Goal: Information Seeking & Learning: Learn about a topic

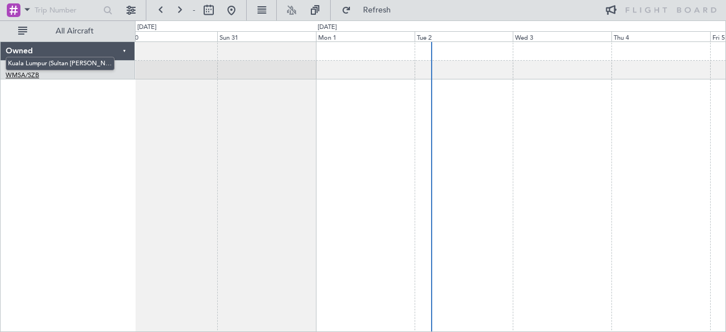
click at [26, 74] on link "WMSA/SZB [GEOGRAPHIC_DATA] (Sultan [PERSON_NAME] [PERSON_NAME] - Subang)" at bounding box center [22, 75] width 33 height 9
click at [37, 64] on link "T7-ELLY G-550" at bounding box center [28, 65] width 44 height 7
click at [159, 10] on button at bounding box center [161, 10] width 18 height 18
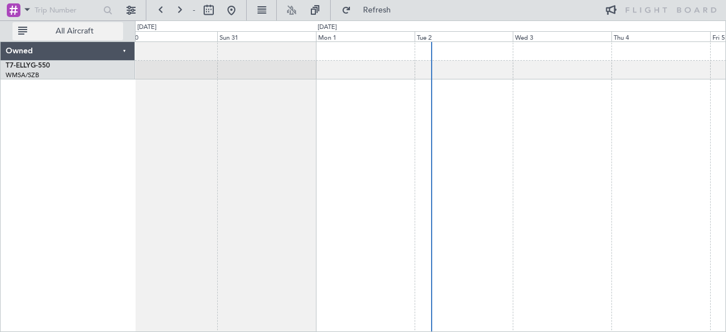
click at [40, 31] on span "All Aircraft" at bounding box center [74, 31] width 90 height 8
click at [40, 31] on span "Only With Activity" at bounding box center [74, 31] width 90 height 8
click at [374, 12] on span "Refresh" at bounding box center [377, 10] width 48 height 8
click at [338, 33] on div "[DATE]" at bounding box center [327, 27] width 23 height 13
click at [265, 39] on div "Sun 31" at bounding box center [266, 36] width 99 height 10
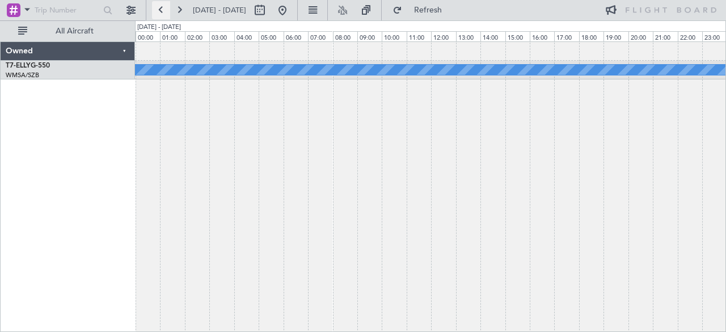
click at [153, 4] on button at bounding box center [161, 10] width 18 height 18
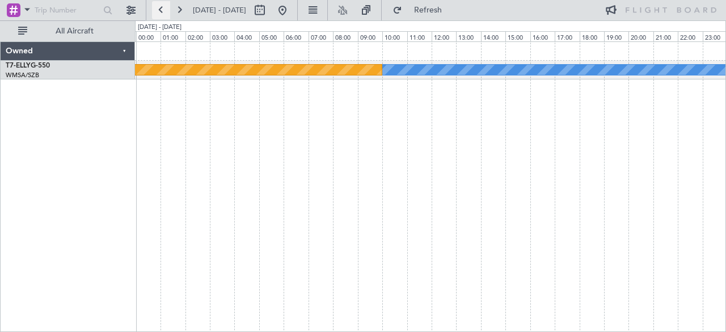
click at [153, 4] on button at bounding box center [161, 10] width 18 height 18
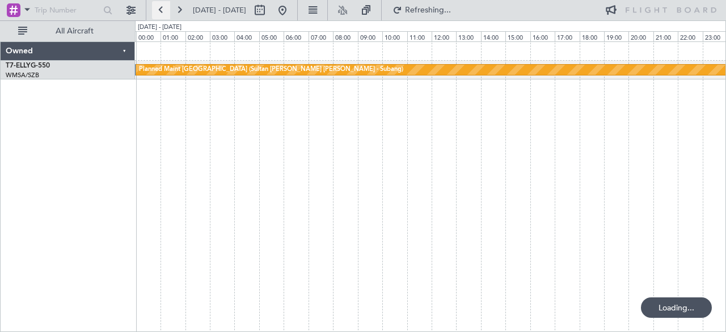
click at [153, 4] on button at bounding box center [161, 10] width 18 height 18
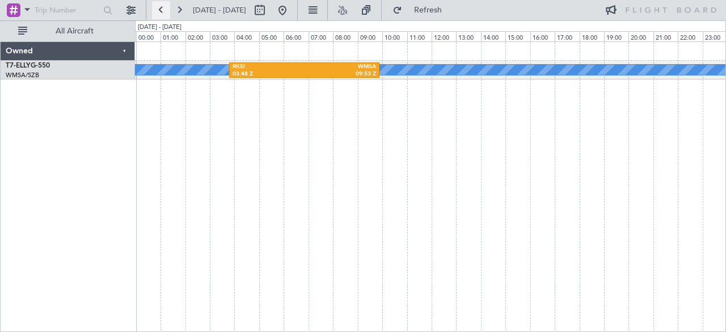
click at [153, 4] on button at bounding box center [161, 10] width 18 height 18
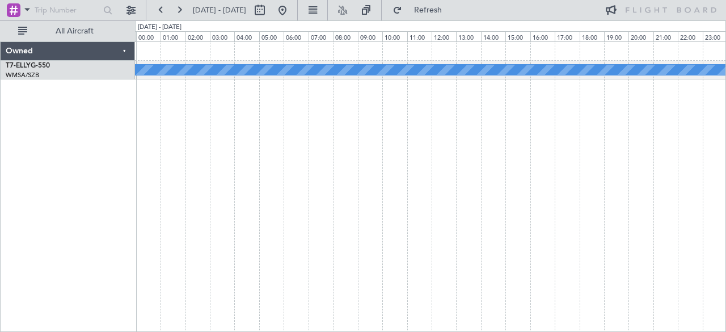
click at [228, 15] on span "[DATE] - [DATE]" at bounding box center [219, 10] width 53 height 10
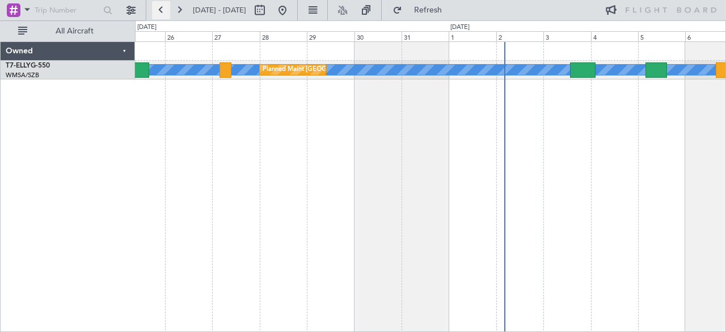
click at [157, 5] on button at bounding box center [161, 10] width 18 height 18
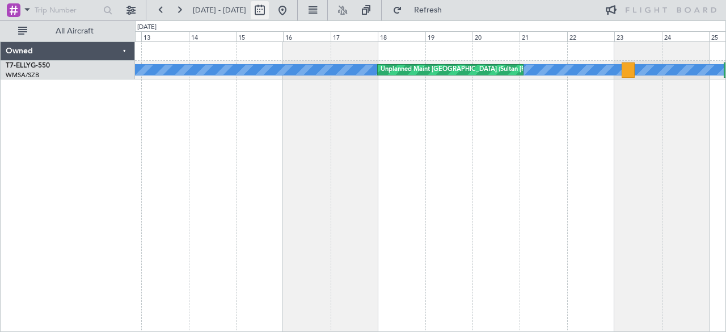
click at [269, 12] on button at bounding box center [260, 10] width 18 height 18
select select "8"
select select "2025"
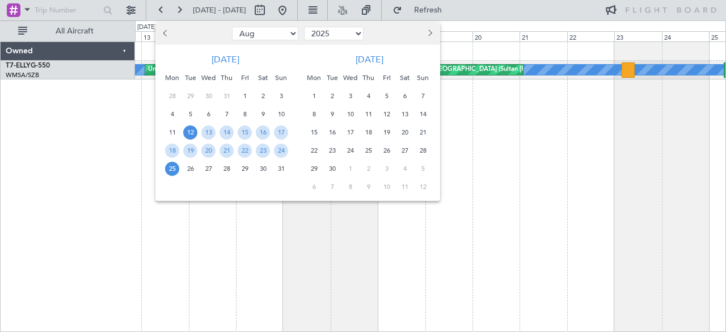
click at [278, 36] on select "Jan Feb Mar Apr May Jun [DATE] Aug Sep Oct Nov Dec" at bounding box center [265, 34] width 66 height 14
select select "4"
click at [232, 27] on select "Jan Feb Mar Apr May Jun [DATE] Aug Sep Oct Nov Dec" at bounding box center [265, 34] width 66 height 14
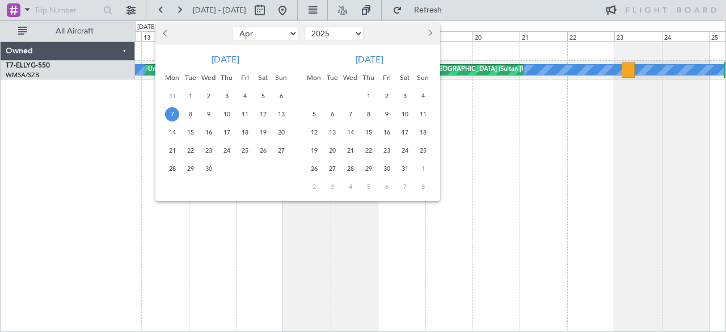
click at [168, 119] on span "7" at bounding box center [172, 114] width 14 height 14
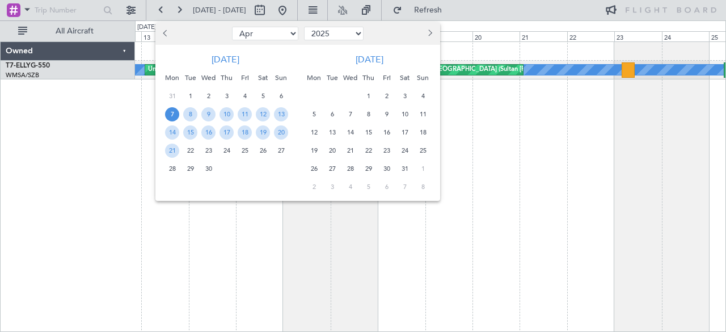
click at [168, 119] on span "7" at bounding box center [172, 114] width 14 height 14
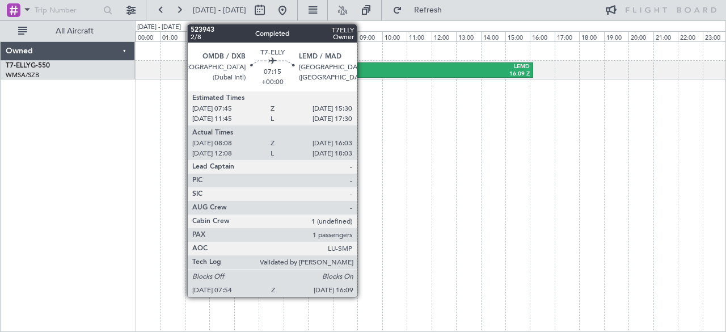
click at [362, 73] on div "07:54 Z" at bounding box center [382, 74] width 99 height 8
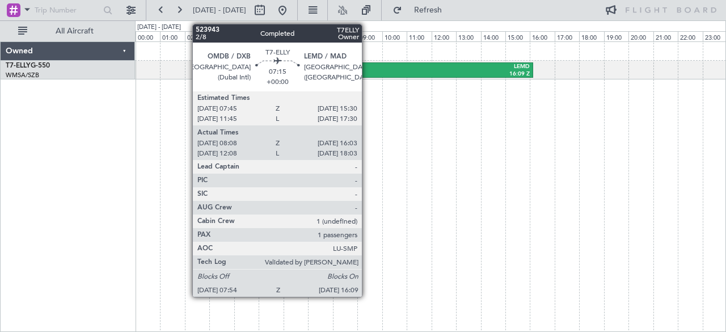
click at [368, 63] on div "OMDB" at bounding box center [382, 67] width 99 height 8
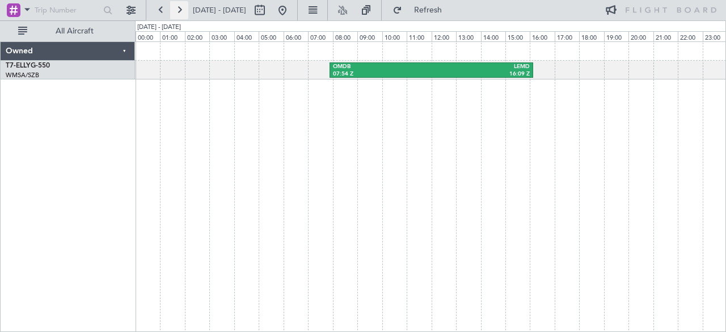
click at [182, 5] on button at bounding box center [179, 10] width 18 height 18
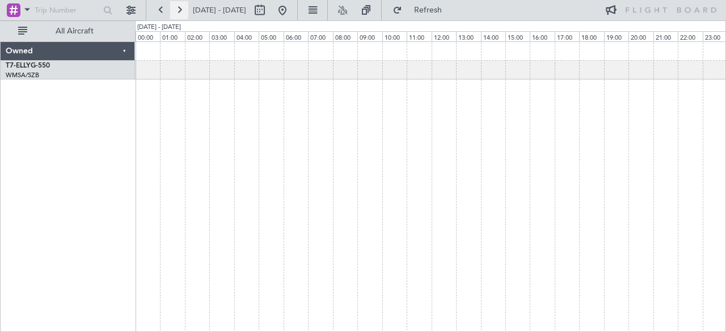
click at [182, 5] on button at bounding box center [179, 10] width 18 height 18
click at [155, 9] on button at bounding box center [161, 10] width 18 height 18
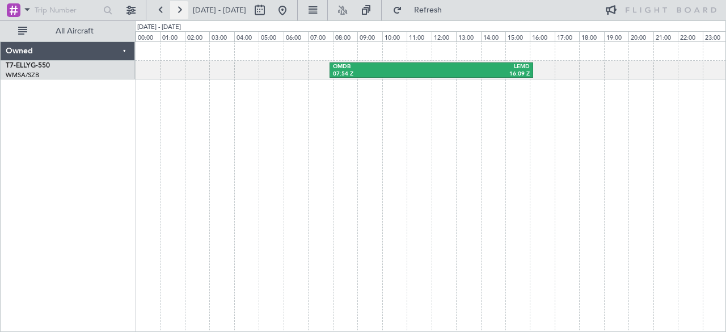
click at [179, 7] on button at bounding box center [179, 10] width 18 height 18
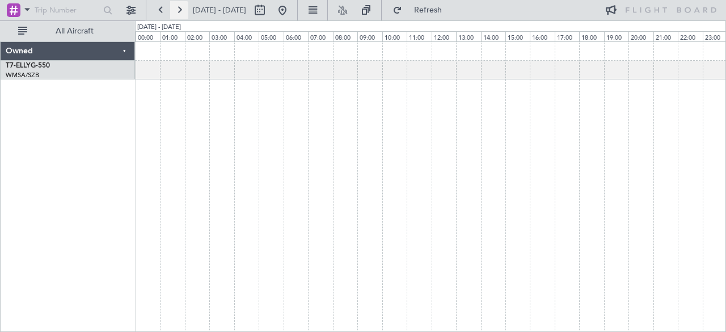
click at [179, 7] on button at bounding box center [179, 10] width 18 height 18
click at [179, 11] on button at bounding box center [179, 10] width 18 height 18
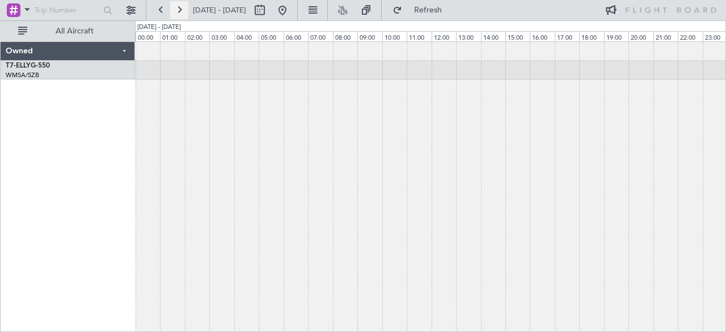
click at [179, 11] on button at bounding box center [179, 10] width 18 height 18
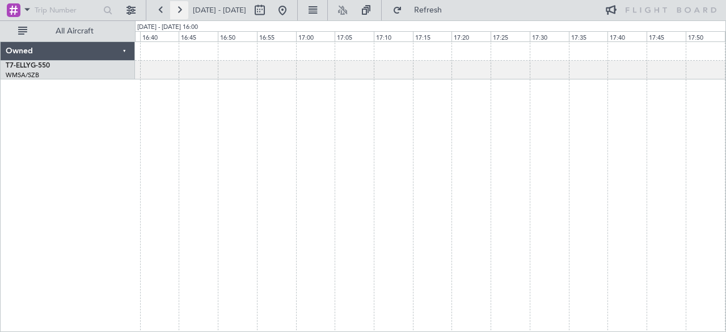
click at [182, 15] on button at bounding box center [179, 10] width 18 height 18
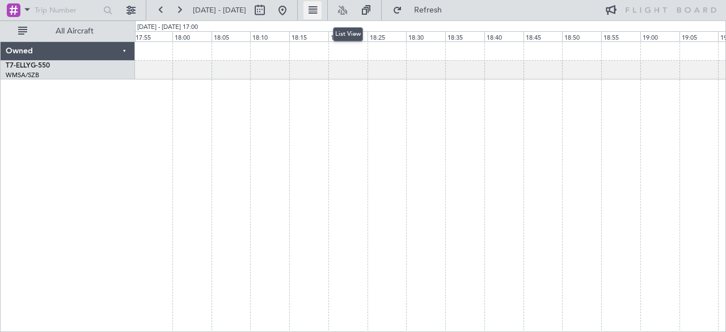
click at [322, 9] on button at bounding box center [312, 10] width 18 height 18
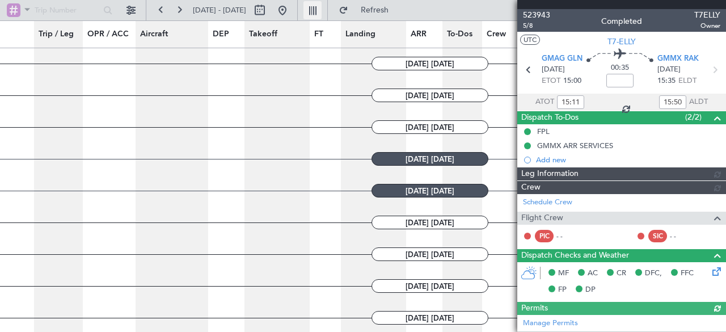
type input "[PERSON_NAME] (BTA)"
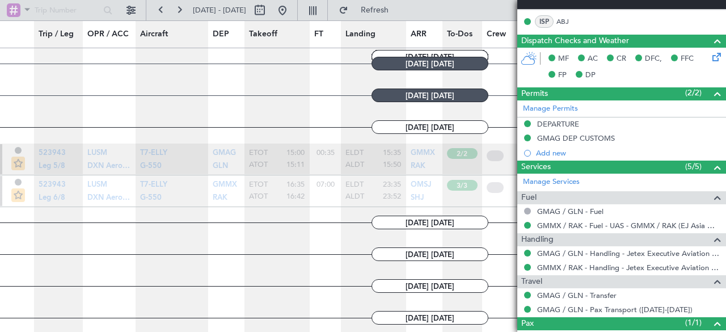
scroll to position [252, 0]
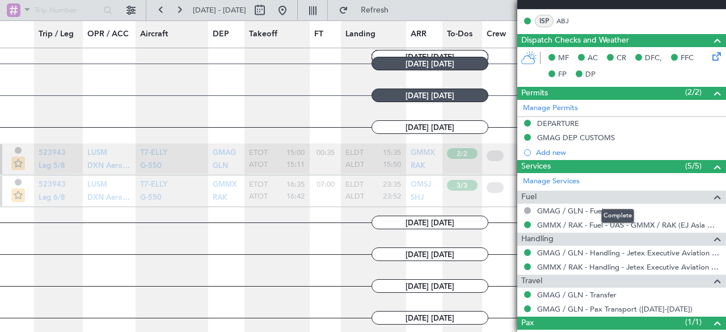
click at [712, 196] on span at bounding box center [718, 197] width 14 height 14
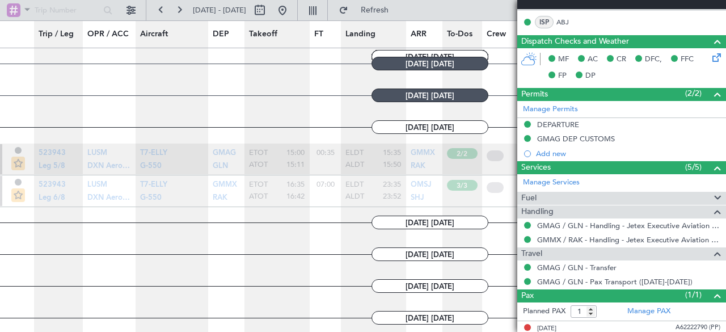
click at [712, 196] on span at bounding box center [718, 198] width 14 height 14
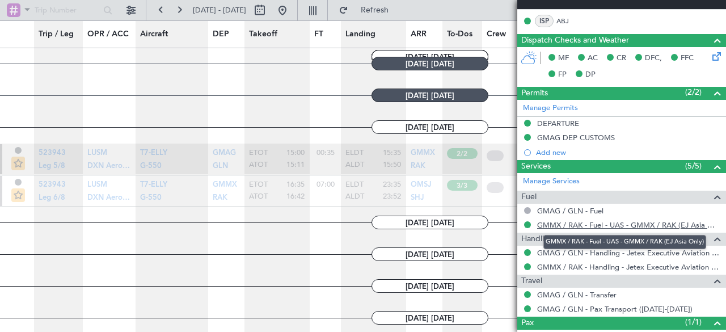
click at [643, 225] on link "GMMX / RAK - Fuel - UAS - GMMX / RAK (EJ Asia Only)" at bounding box center [628, 225] width 183 height 10
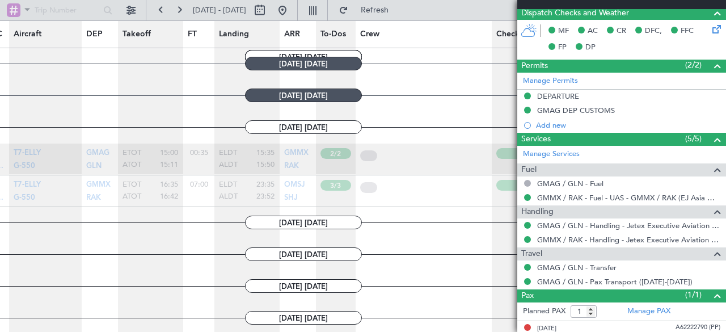
scroll to position [0, 0]
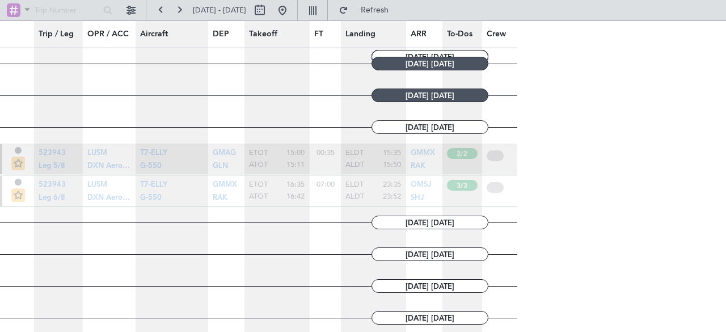
type input "0"
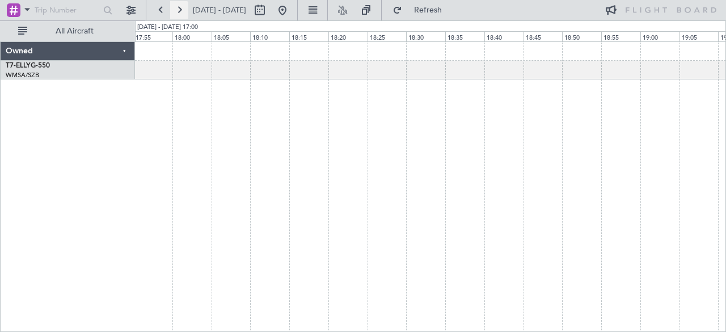
click at [181, 11] on button at bounding box center [179, 10] width 18 height 18
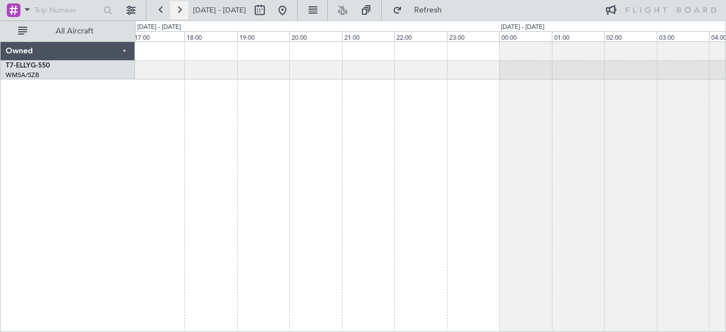
click at [172, 7] on button at bounding box center [179, 10] width 18 height 18
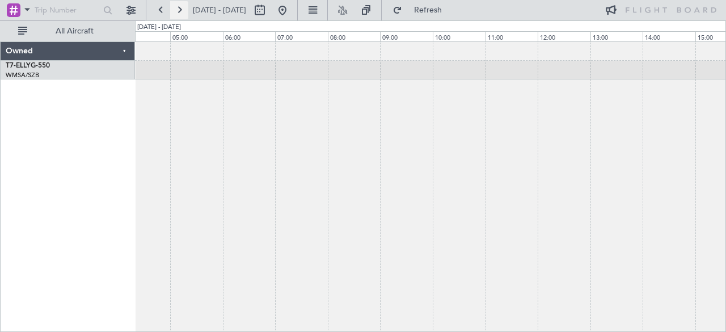
click at [172, 7] on button at bounding box center [179, 10] width 18 height 18
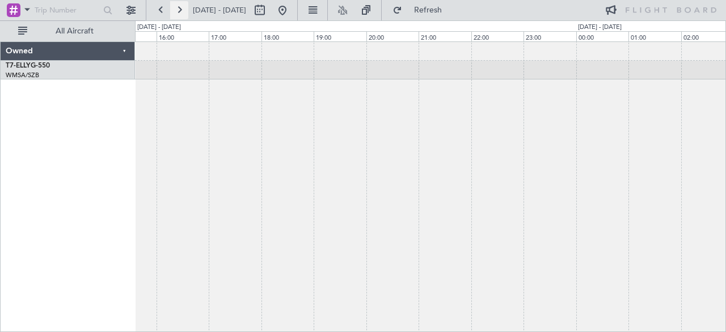
click at [172, 7] on button at bounding box center [179, 10] width 18 height 18
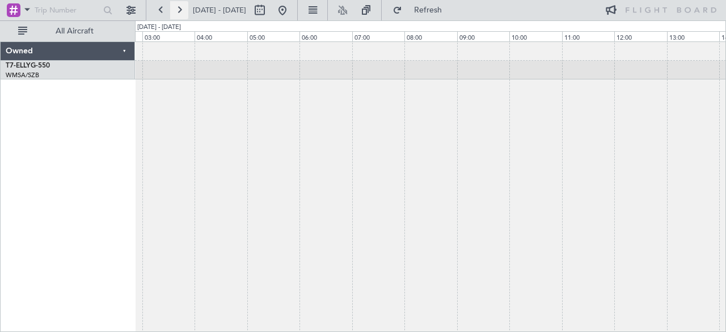
click at [172, 7] on button at bounding box center [179, 10] width 18 height 18
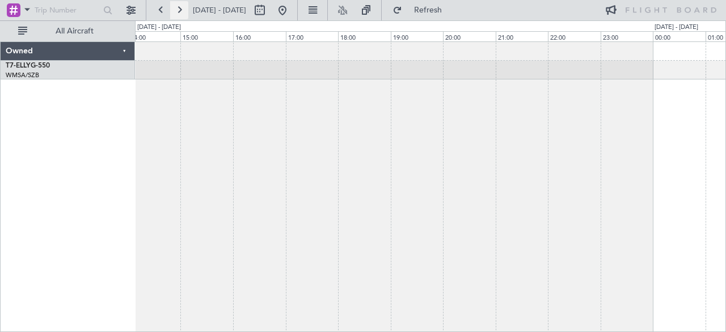
click at [172, 7] on button at bounding box center [179, 10] width 18 height 18
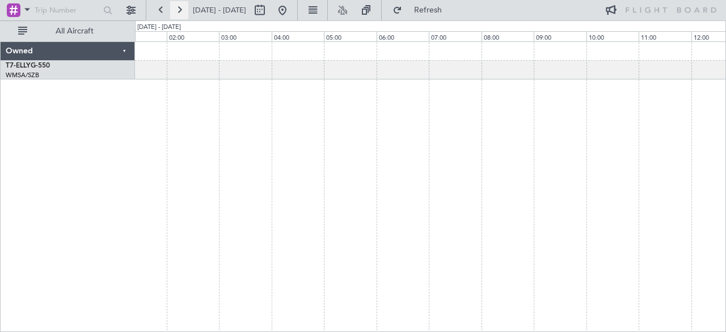
click at [172, 7] on button at bounding box center [179, 10] width 18 height 18
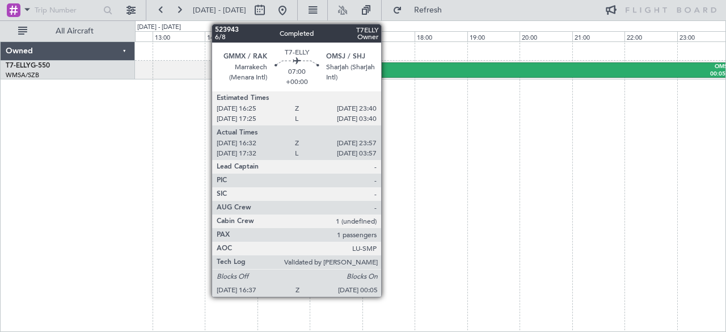
click at [387, 69] on div "GMMX" at bounding box center [441, 67] width 193 height 8
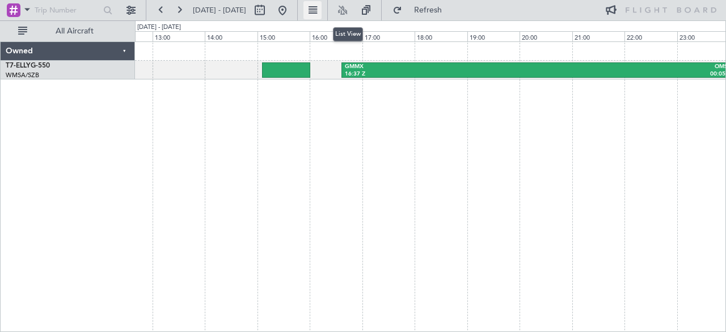
click at [322, 15] on button at bounding box center [312, 10] width 18 height 18
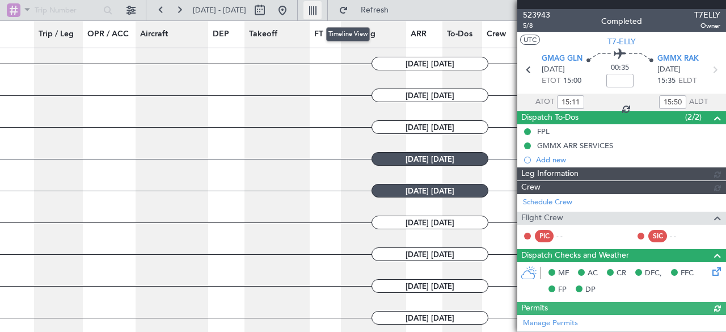
type input "[PERSON_NAME] (BTA)"
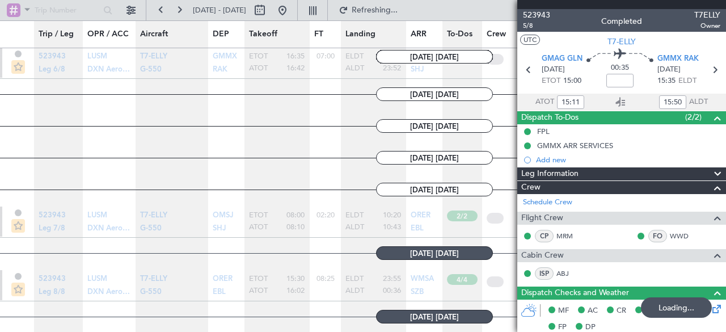
scroll to position [875, 2]
click at [413, 183] on span "[DATE] [DATE]" at bounding box center [434, 190] width 117 height 14
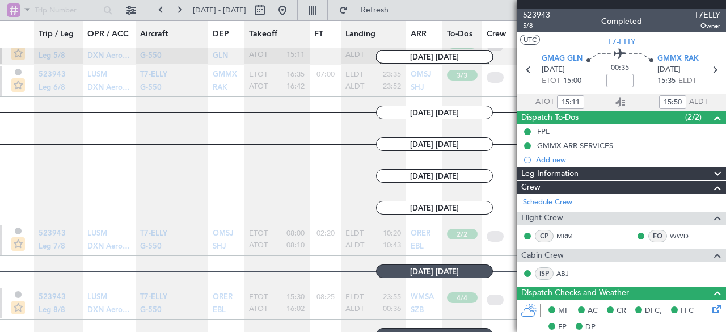
scroll to position [826, 2]
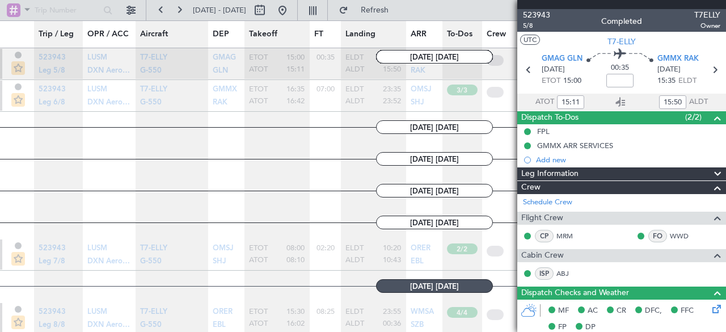
click at [415, 234] on article "[DATE] [DATE]" at bounding box center [434, 222] width 869 height 31
click at [467, 226] on span "[DATE] [DATE]" at bounding box center [434, 223] width 117 height 14
click at [458, 259] on article "2/2" at bounding box center [462, 254] width 40 height 31
click at [408, 304] on article "WMSA [GEOGRAPHIC_DATA] (Sultan [PERSON_NAME] [PERSON_NAME] - Subang) SZB [GEOGR…" at bounding box center [424, 317] width 36 height 31
click at [377, 254] on nb-table-item-text "ELDT 10:20 Estimated Landing Time ALDT 10:43 Actual Landing Time" at bounding box center [373, 254] width 56 height 22
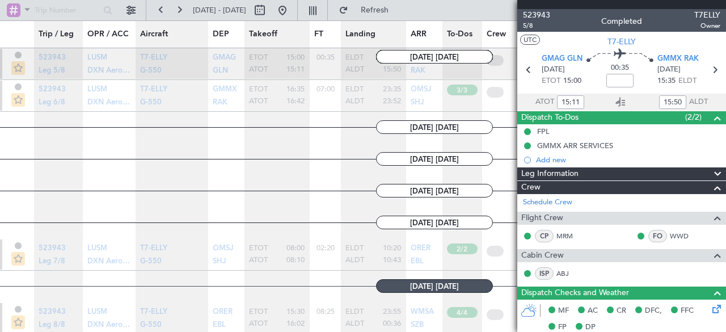
click at [377, 254] on nb-table-item-text "ELDT 10:20 Estimated Landing Time ALDT 10:43 Actual Landing Time" at bounding box center [373, 254] width 56 height 22
click at [386, 230] on article "[DATE] [DATE]" at bounding box center [434, 222] width 869 height 31
click at [413, 222] on span "[DATE] [DATE]" at bounding box center [434, 223] width 117 height 14
click at [451, 240] on article "2/2" at bounding box center [462, 254] width 40 height 31
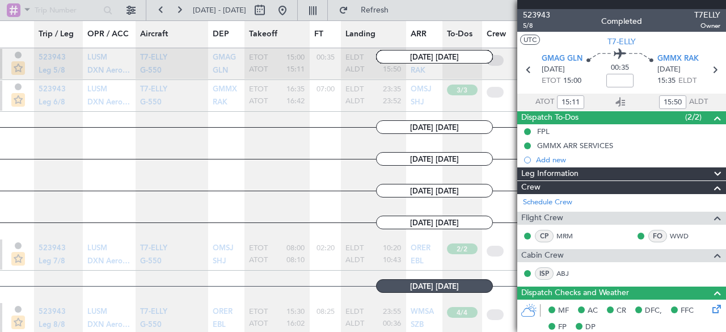
scroll to position [826, 9]
drag, startPoint x: 451, startPoint y: 240, endPoint x: 360, endPoint y: 252, distance: 92.7
click at [360, 252] on p "ELDT 10:20" at bounding box center [373, 248] width 56 height 10
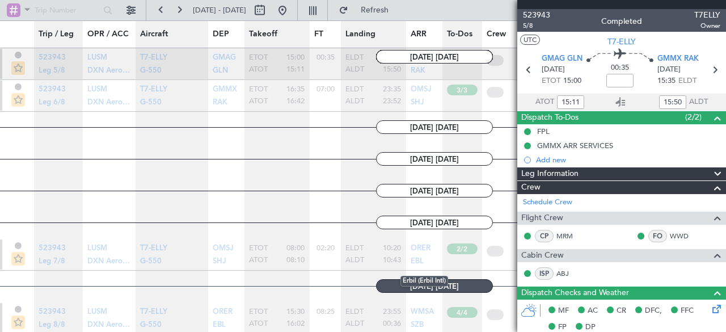
click at [428, 256] on section "EBL Erbil (Erbil Intl)" at bounding box center [424, 262] width 27 height 13
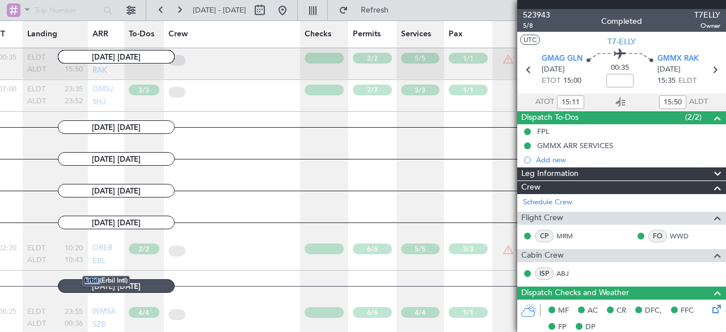
scroll to position [0, 342]
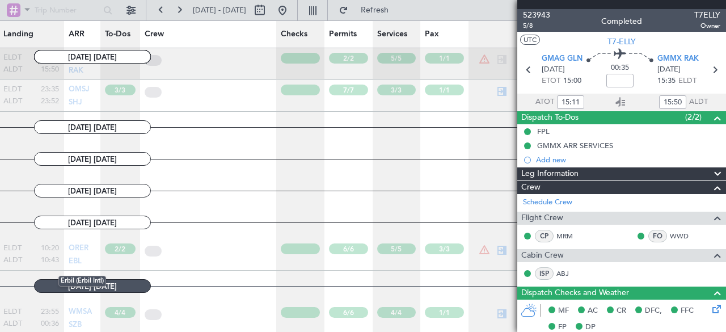
click at [428, 256] on article "3/3" at bounding box center [444, 254] width 48 height 31
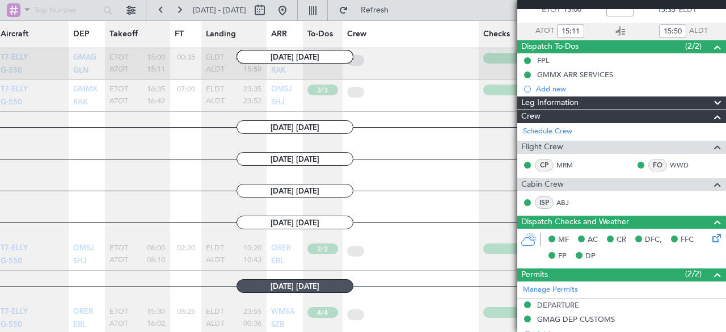
scroll to position [0, 139]
drag, startPoint x: 201, startPoint y: 221, endPoint x: 292, endPoint y: 220, distance: 91.3
click at [292, 220] on section "[DATE] [DATE]" at bounding box center [295, 223] width 869 height 14
click at [292, 220] on span "[DATE] [DATE]" at bounding box center [295, 223] width 117 height 14
click at [266, 257] on article "ELDT 10:20 Estimated Landing Time ALDT 10:43 Actual Landing Time" at bounding box center [234, 254] width 65 height 31
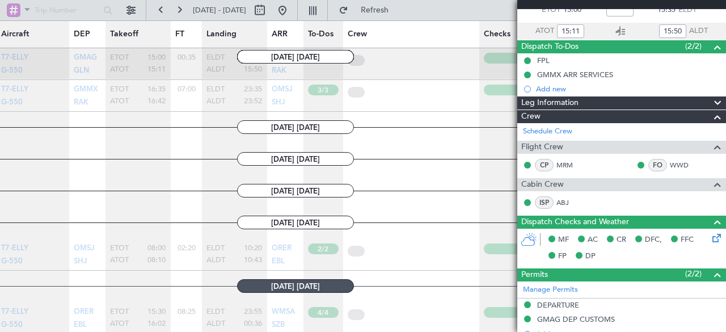
scroll to position [0, 0]
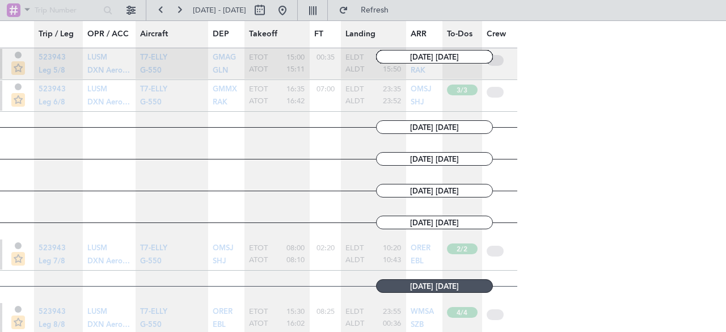
type input "0"
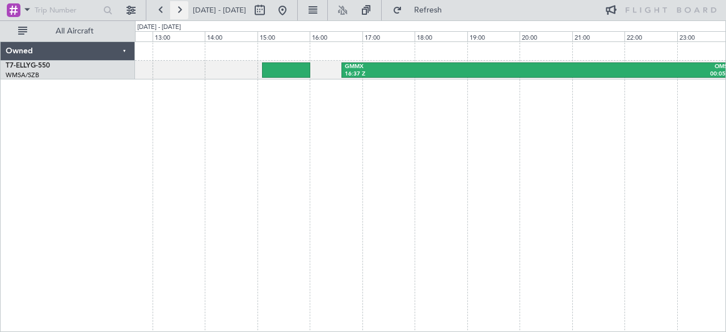
click at [178, 10] on button at bounding box center [179, 10] width 18 height 18
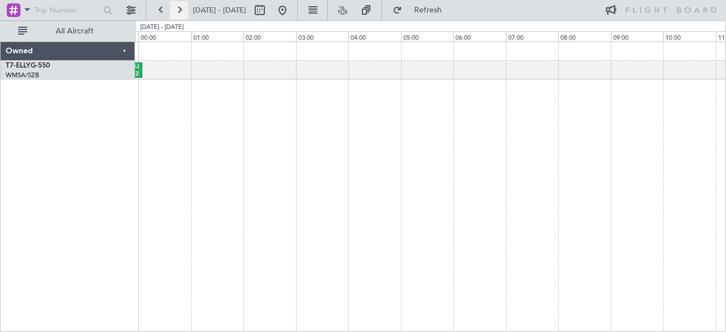
click at [178, 10] on button at bounding box center [179, 10] width 18 height 18
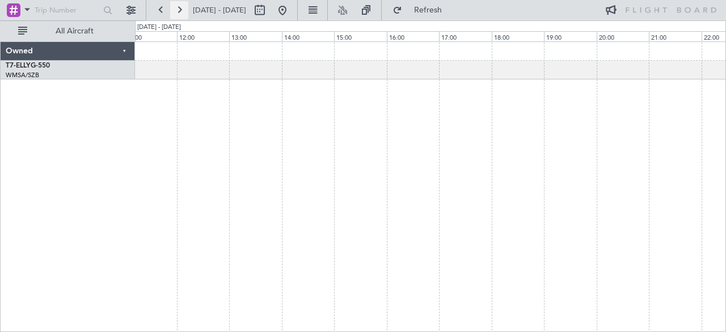
click at [178, 10] on button at bounding box center [179, 10] width 18 height 18
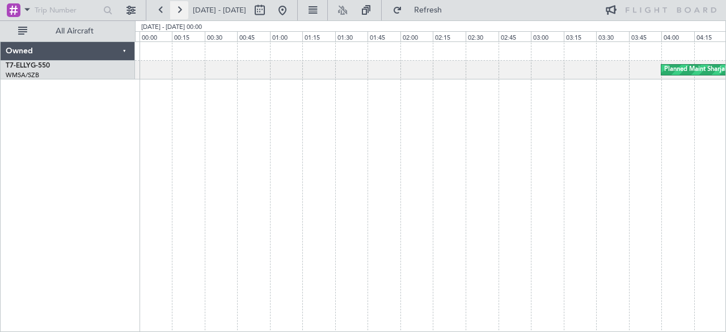
click at [178, 14] on button at bounding box center [179, 10] width 18 height 18
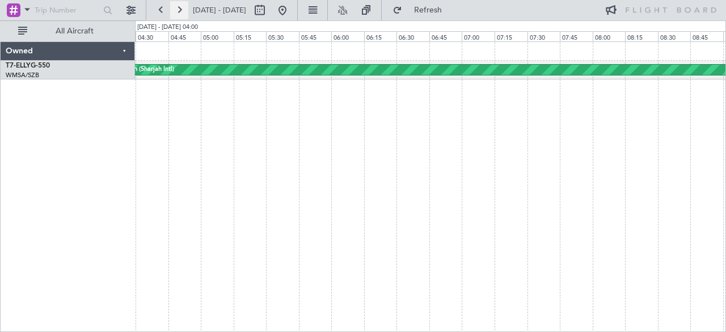
click at [178, 14] on button at bounding box center [179, 10] width 18 height 18
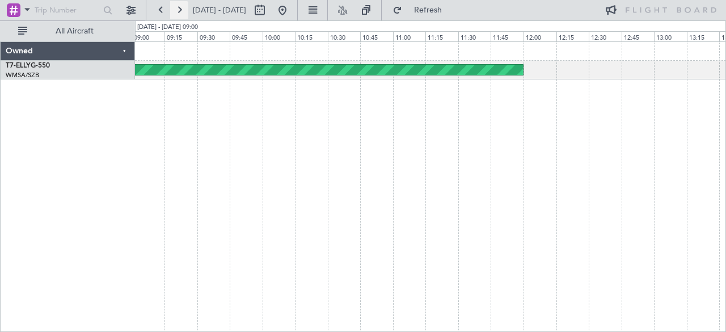
click at [178, 14] on button at bounding box center [179, 10] width 18 height 18
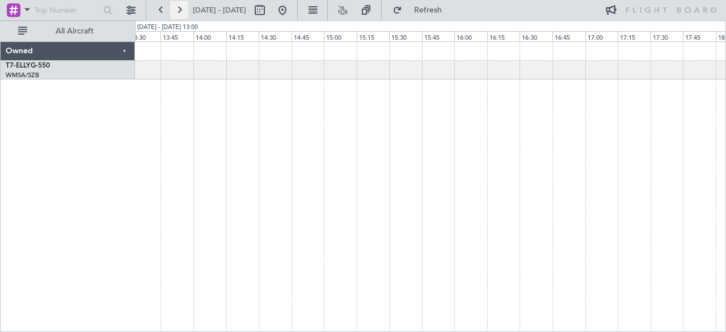
click at [178, 14] on button at bounding box center [179, 10] width 18 height 18
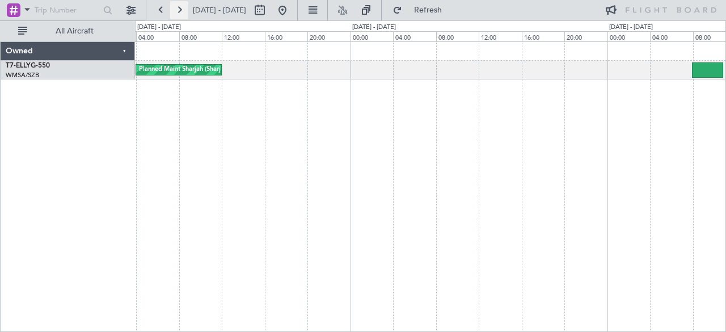
click at [180, 14] on button at bounding box center [179, 10] width 18 height 18
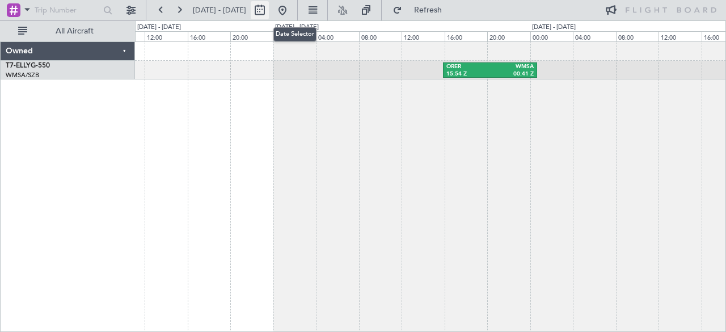
click at [269, 9] on button at bounding box center [260, 10] width 18 height 18
select select "4"
select select "2025"
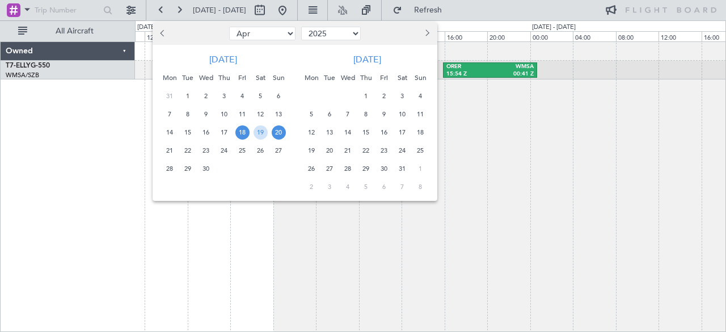
click at [246, 129] on span "18" at bounding box center [242, 132] width 14 height 14
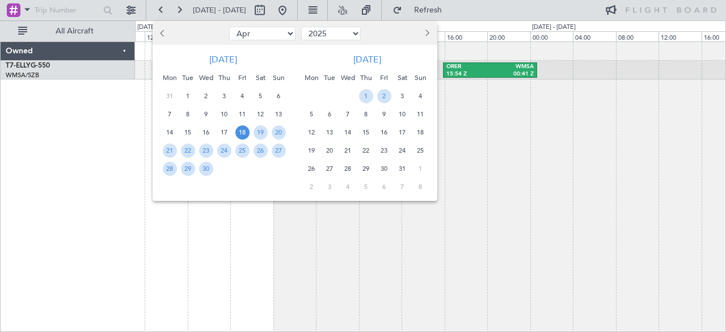
click at [246, 129] on span "18" at bounding box center [242, 132] width 14 height 14
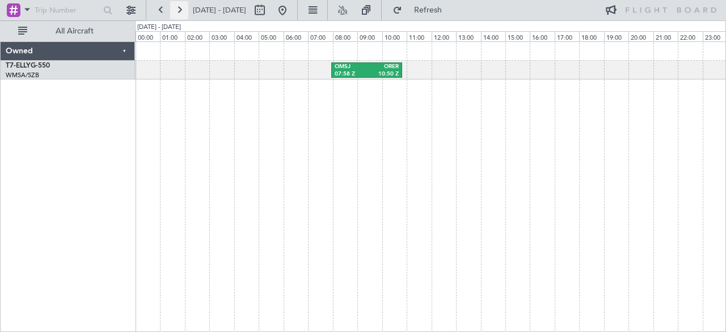
click at [182, 7] on button at bounding box center [179, 10] width 18 height 18
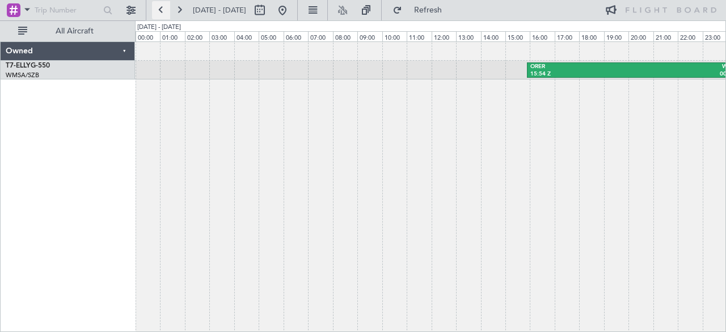
click at [163, 10] on button at bounding box center [161, 10] width 18 height 18
